Goal: Task Accomplishment & Management: Complete application form

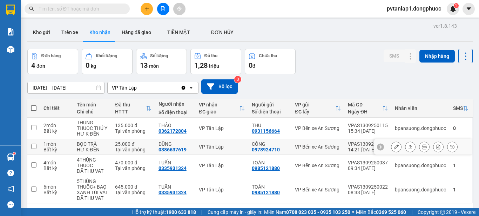
scroll to position [32, 0]
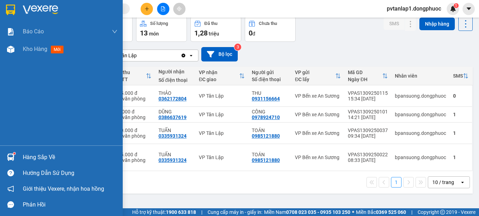
click at [10, 156] on img at bounding box center [10, 156] width 7 height 7
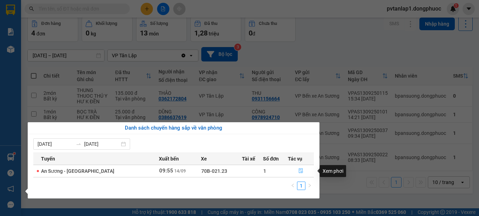
click at [301, 170] on icon "file-done" at bounding box center [300, 170] width 5 height 5
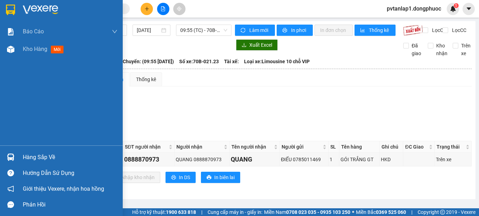
click at [18, 152] on div "Hàng sắp về" at bounding box center [61, 157] width 123 height 16
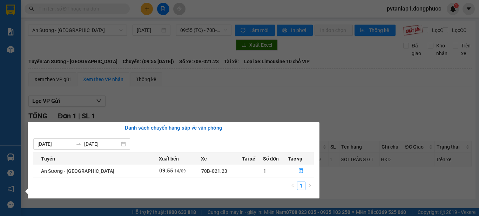
click at [18, 152] on div "Báo cáo Mẫu 1: Báo cáo dòng tiền theo nhân viên Mẫu 1: Báo cáo dòng tiền theo n…" at bounding box center [10, 108] width 21 height 216
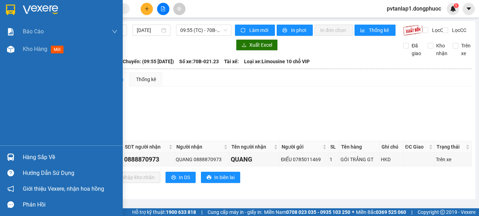
click at [13, 8] on img at bounding box center [10, 10] width 9 height 11
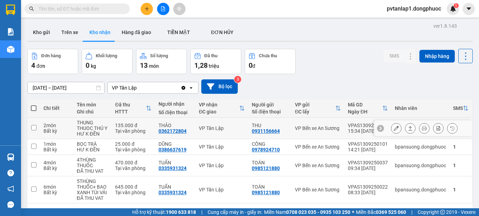
click at [408, 130] on icon at bounding box center [410, 128] width 4 height 4
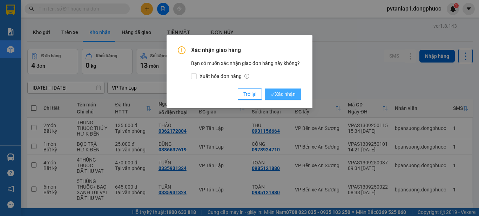
click at [291, 91] on span "Xác nhận" at bounding box center [282, 94] width 25 height 8
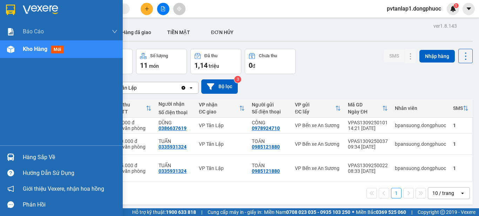
click at [13, 5] on img at bounding box center [10, 10] width 9 height 11
click at [18, 163] on div "Hàng sắp về" at bounding box center [61, 157] width 123 height 16
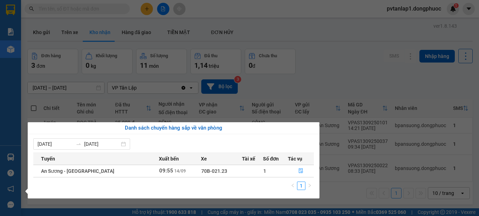
click at [16, 163] on div "Báo cáo Mẫu 1: Báo cáo dòng tiền theo nhân viên Mẫu 1: Báo cáo dòng tiền theo n…" at bounding box center [10, 108] width 21 height 216
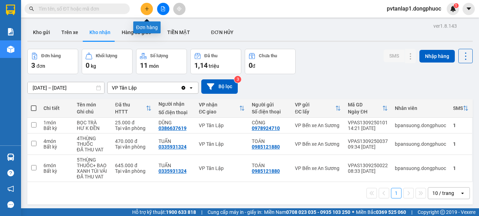
click at [150, 7] on button at bounding box center [147, 9] width 12 height 12
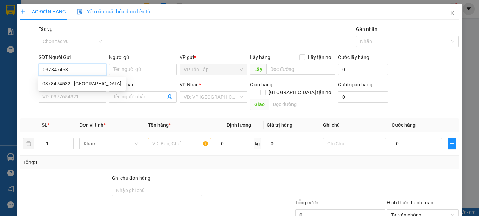
type input "0378474532"
drag, startPoint x: 84, startPoint y: 86, endPoint x: 88, endPoint y: 83, distance: 4.5
click at [86, 85] on div "0378474532 - [GEOGRAPHIC_DATA]" at bounding box center [81, 84] width 79 height 8
type input "úc"
type input "0345772941"
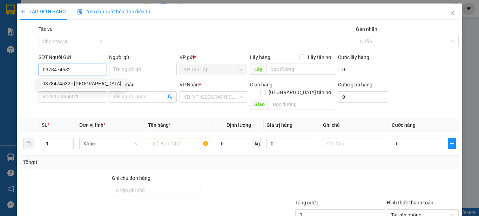
type input "VY"
type input "60.000"
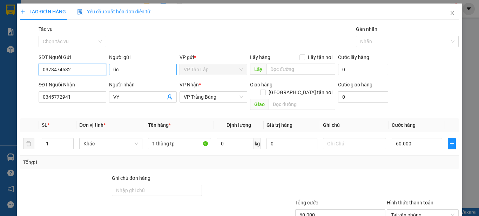
type input "0378474532"
click at [134, 68] on input "úc" at bounding box center [143, 69] width 68 height 11
type input "ú"
type input "U"
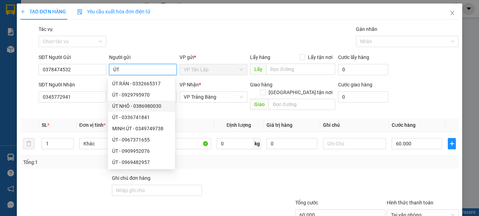
type input "ÚT"
click at [240, 161] on div "Tổng: 1" at bounding box center [239, 161] width 438 height 13
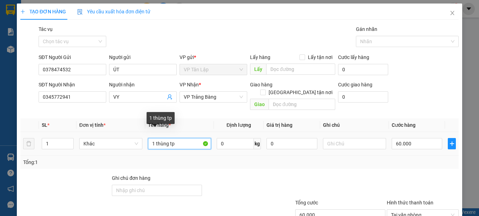
click at [178, 138] on input "1 thùng tp" at bounding box center [179, 143] width 63 height 11
type input "1"
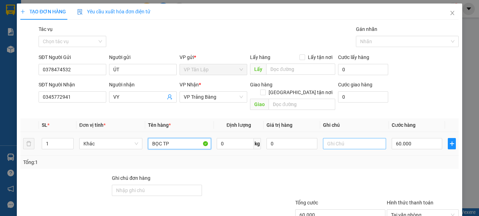
type input "BỌC TP"
click at [340, 138] on input "text" at bounding box center [354, 143] width 63 height 11
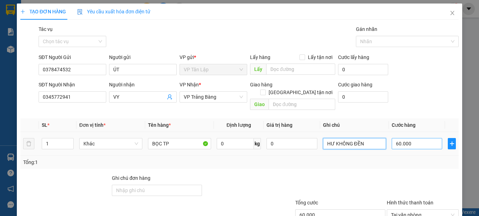
type input "HƯ KHÔNG ĐỀN"
click at [412, 138] on input "60.000" at bounding box center [417, 143] width 50 height 11
type input "2"
type input "25"
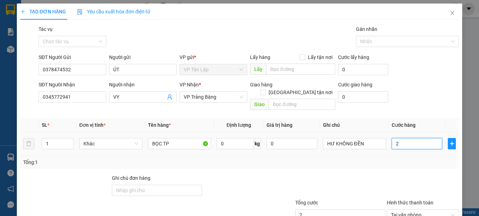
type input "25"
type input "250"
type input "2.500"
type input "25.000"
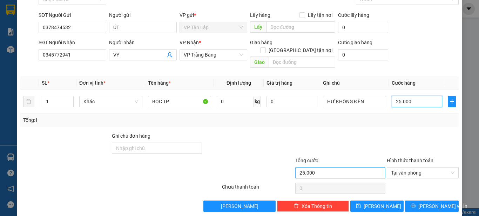
scroll to position [44, 0]
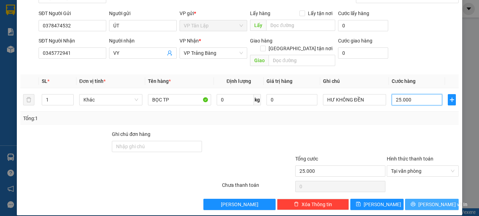
type input "25.000"
click at [413, 198] on button "[PERSON_NAME] và In" at bounding box center [432, 203] width 54 height 11
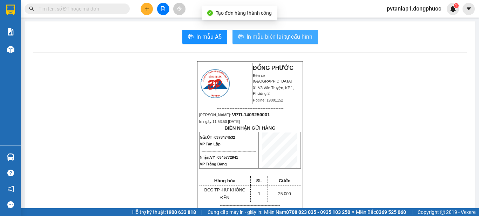
click at [267, 33] on span "In mẫu biên lai tự cấu hình" at bounding box center [279, 36] width 66 height 9
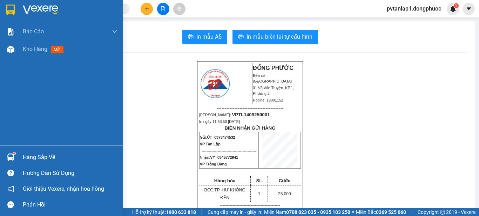
click at [12, 155] on img at bounding box center [10, 156] width 7 height 7
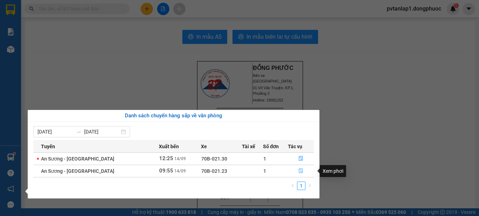
click at [298, 169] on icon "file-done" at bounding box center [300, 170] width 5 height 5
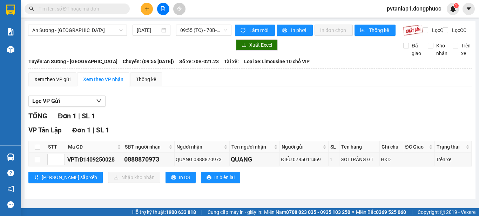
scroll to position [0, 0]
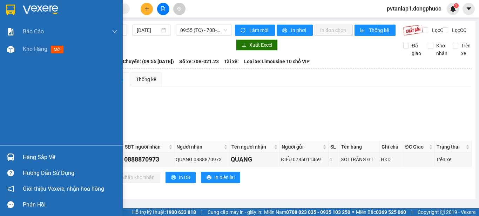
click at [6, 6] on img at bounding box center [10, 10] width 9 height 11
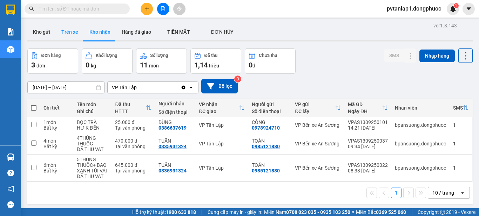
click at [75, 36] on button "Trên xe" at bounding box center [70, 31] width 28 height 17
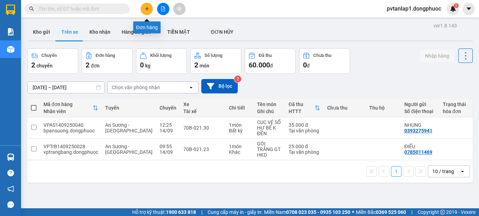
click at [147, 8] on icon "plus" at bounding box center [146, 8] width 5 height 5
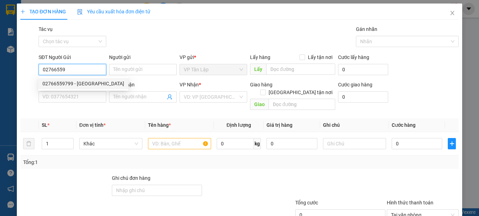
click at [88, 84] on div "02766559799 - [GEOGRAPHIC_DATA]" at bounding box center [83, 84] width 82 height 8
type input "02766559799"
type input "hoàn mỹ"
type input "02838444090"
type input "SONG MỸ"
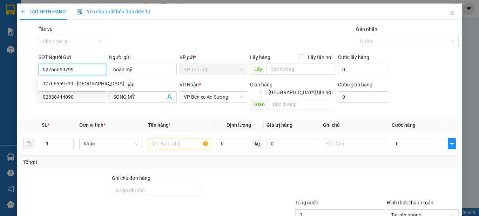
type input "25.000"
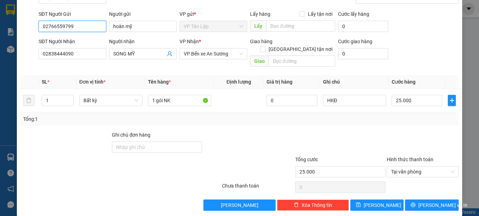
scroll to position [44, 0]
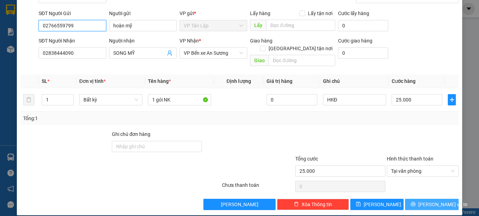
type input "02766559799"
click at [427, 200] on span "[PERSON_NAME] và In" at bounding box center [442, 204] width 49 height 8
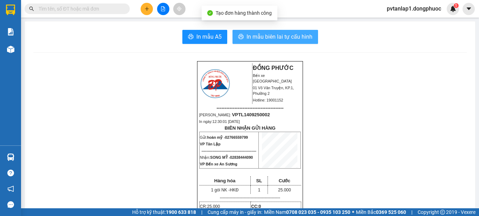
click at [291, 38] on span "In mẫu biên lai tự cấu hình" at bounding box center [279, 36] width 66 height 9
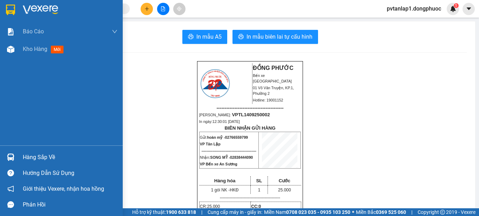
click at [11, 3] on div at bounding box center [61, 11] width 123 height 23
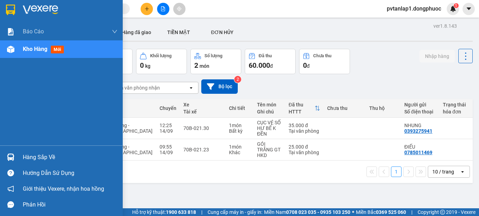
click at [12, 152] on div at bounding box center [11, 157] width 12 height 12
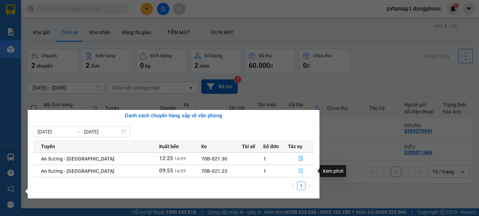
click at [300, 171] on icon "file-done" at bounding box center [300, 170] width 5 height 5
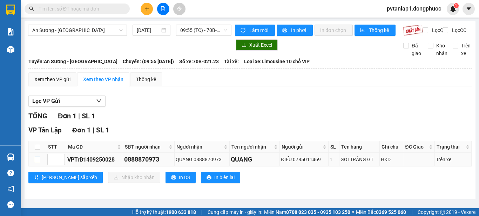
drag, startPoint x: 36, startPoint y: 165, endPoint x: 41, endPoint y: 163, distance: 5.3
click at [36, 162] on input "checkbox" at bounding box center [38, 159] width 6 height 6
checkbox input "true"
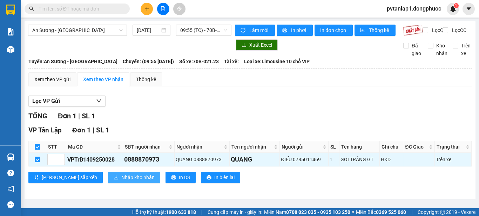
click at [121, 179] on span "Nhập kho nhận" at bounding box center [137, 177] width 33 height 8
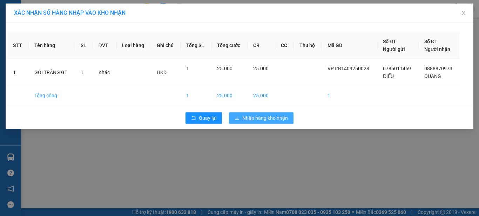
click at [263, 118] on span "Nhập hàng kho nhận" at bounding box center [265, 118] width 46 height 8
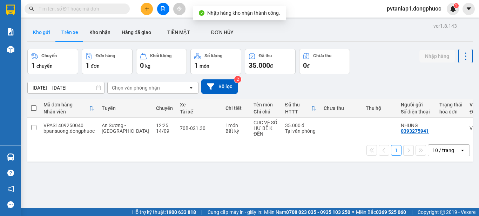
click at [45, 31] on button "Kho gửi" at bounding box center [41, 32] width 28 height 17
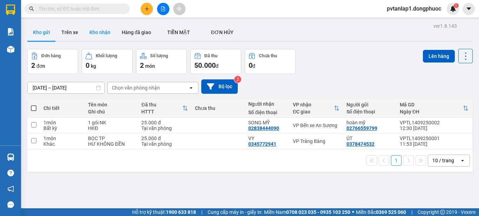
click at [104, 35] on button "Kho nhận" at bounding box center [100, 32] width 32 height 17
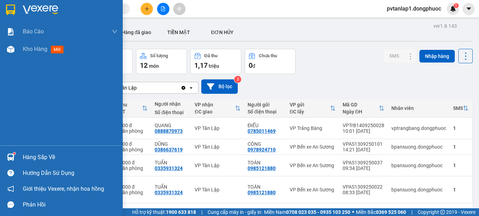
click at [8, 156] on img at bounding box center [10, 156] width 7 height 7
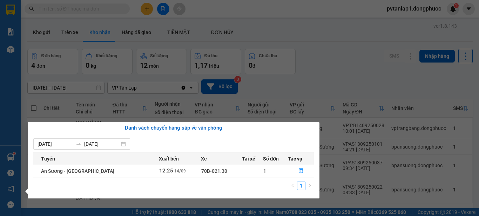
click at [8, 155] on div "Báo cáo Mẫu 1: Báo cáo dòng tiền theo nhân viên Mẫu 1: Báo cáo dòng tiền theo n…" at bounding box center [10, 108] width 21 height 216
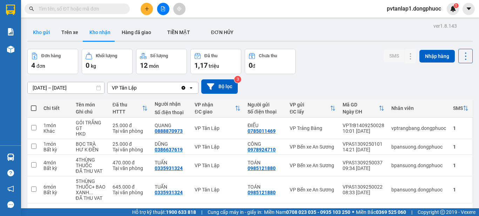
click at [37, 27] on button "Kho gửi" at bounding box center [41, 32] width 28 height 17
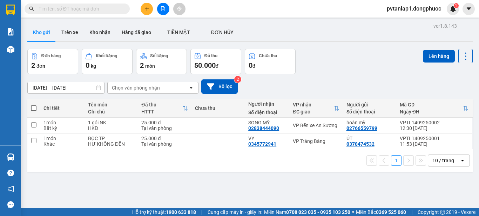
click at [34, 108] on span at bounding box center [34, 108] width 6 height 6
click at [34, 104] on input "checkbox" at bounding box center [34, 104] width 0 height 0
checkbox input "true"
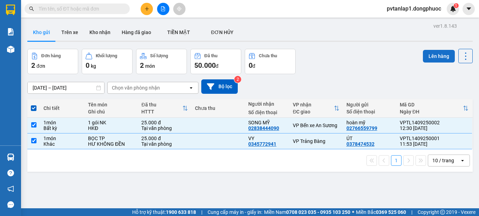
click at [427, 58] on button "Lên hàng" at bounding box center [439, 56] width 32 height 13
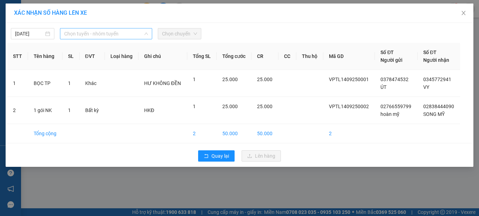
click at [98, 34] on span "Chọn tuyến - nhóm tuyến" at bounding box center [106, 33] width 84 height 11
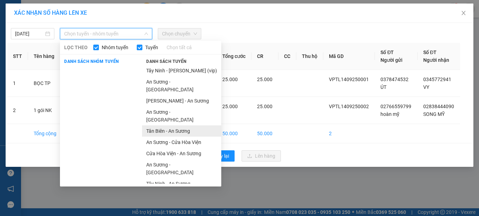
click at [176, 125] on li "Tân Biên - An Sương" at bounding box center [181, 130] width 79 height 11
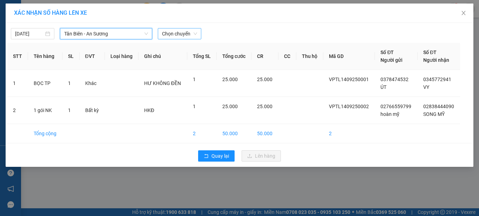
click at [175, 35] on span "Chọn chuyến" at bounding box center [179, 33] width 35 height 11
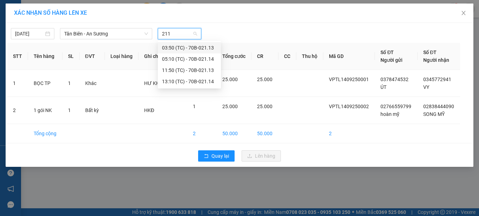
type input "2114"
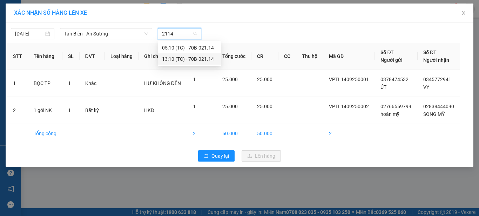
click at [192, 59] on div "13:10 (TC) - 70B-021.14" at bounding box center [189, 59] width 55 height 8
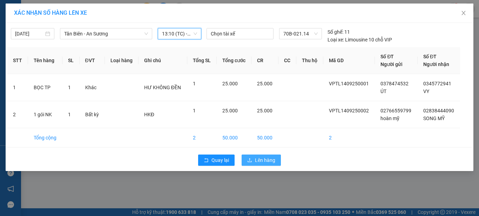
click at [274, 161] on span "Lên hàng" at bounding box center [265, 160] width 20 height 8
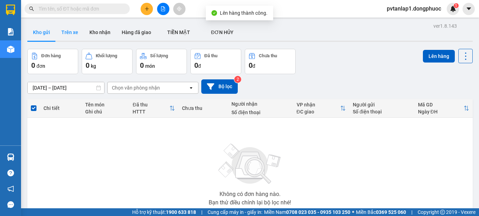
click at [69, 31] on button "Trên xe" at bounding box center [70, 32] width 28 height 17
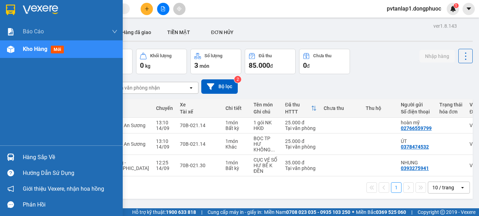
drag, startPoint x: 16, startPoint y: 153, endPoint x: 33, endPoint y: 149, distance: 17.3
click at [16, 153] on div at bounding box center [11, 157] width 12 height 12
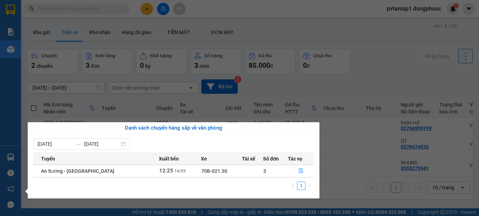
click at [376, 84] on section "Kết quả tìm kiếm ( 0 ) Bộ lọc Ngày tạo đơn gần nhất No Data pvtanlap1.dongphuoc…" at bounding box center [239, 108] width 479 height 216
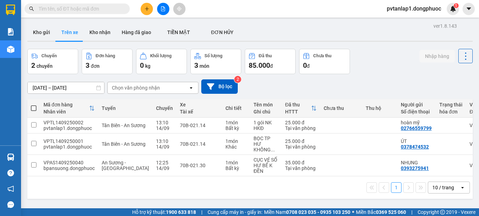
click at [306, 188] on div "1 10 / trang open" at bounding box center [250, 187] width 440 height 12
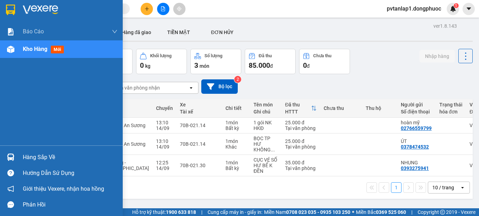
drag, startPoint x: 4, startPoint y: 154, endPoint x: 12, endPoint y: 154, distance: 8.8
click at [4, 154] on div "Hàng sắp về" at bounding box center [61, 157] width 123 height 16
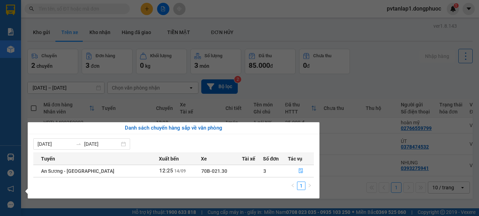
click at [364, 184] on section "Kết quả tìm kiếm ( 0 ) Bộ lọc Ngày tạo đơn gần nhất No Data pvtanlap1.dongphuoc…" at bounding box center [239, 108] width 479 height 216
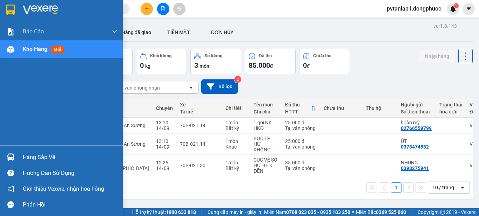
drag, startPoint x: 34, startPoint y: 160, endPoint x: 50, endPoint y: 152, distance: 18.2
click at [42, 156] on div "Hàng sắp về" at bounding box center [70, 157] width 95 height 11
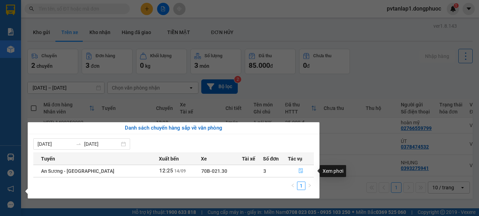
click at [298, 169] on icon "file-done" at bounding box center [300, 170] width 5 height 5
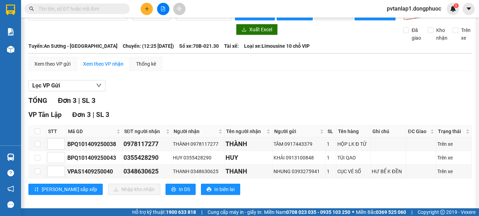
scroll to position [28, 0]
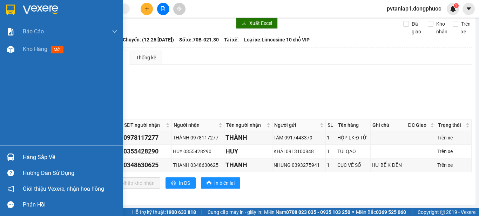
click at [7, 9] on img at bounding box center [10, 10] width 9 height 11
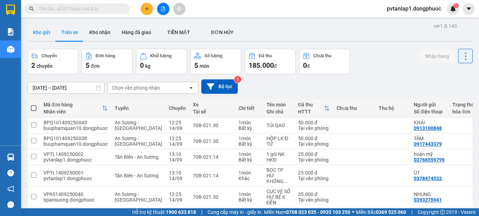
click at [42, 31] on button "Kho gửi" at bounding box center [41, 32] width 28 height 17
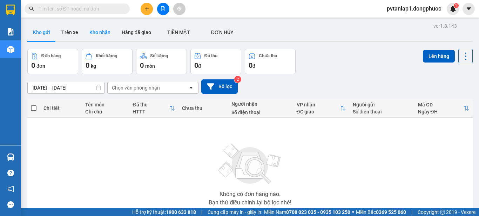
click at [96, 32] on button "Kho nhận" at bounding box center [100, 32] width 32 height 17
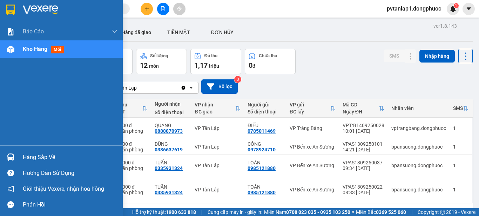
click at [17, 158] on div "Hàng sắp về" at bounding box center [61, 157] width 123 height 16
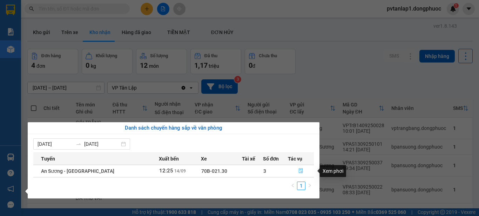
click at [299, 170] on icon "file-done" at bounding box center [300, 170] width 5 height 5
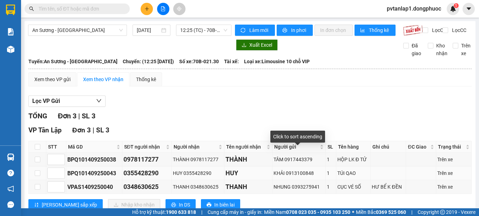
scroll to position [28, 0]
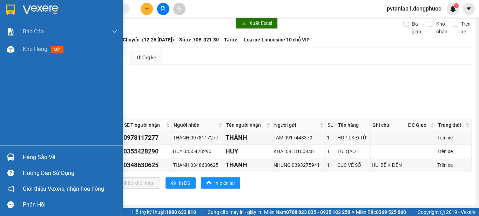
click at [18, 9] on div at bounding box center [61, 11] width 123 height 23
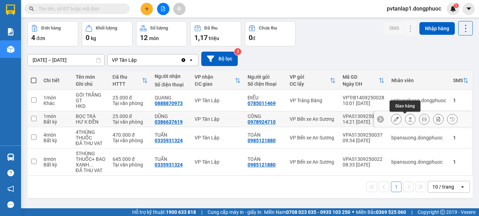
drag, startPoint x: 405, startPoint y: 118, endPoint x: 394, endPoint y: 115, distance: 12.0
click at [408, 118] on icon at bounding box center [410, 118] width 5 height 5
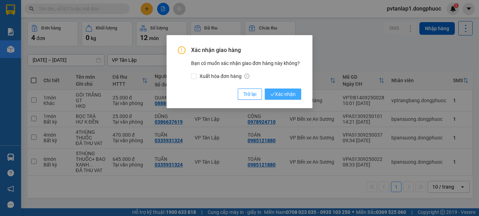
click at [297, 94] on button "Xác nhận" at bounding box center [283, 93] width 36 height 11
